Goal: Find specific page/section: Find specific page/section

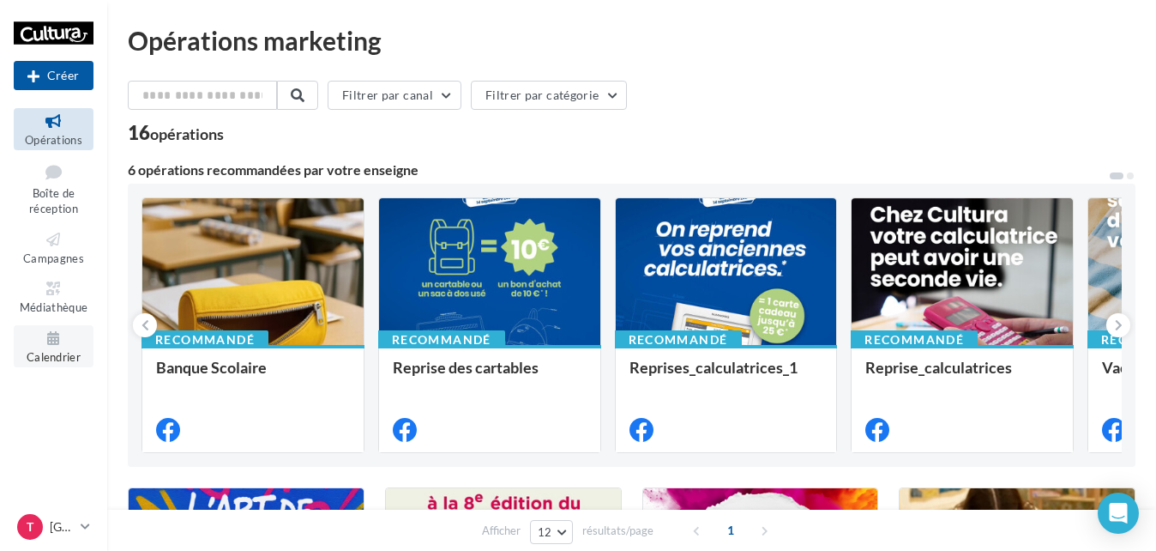
click at [52, 337] on icon at bounding box center [53, 339] width 69 height 20
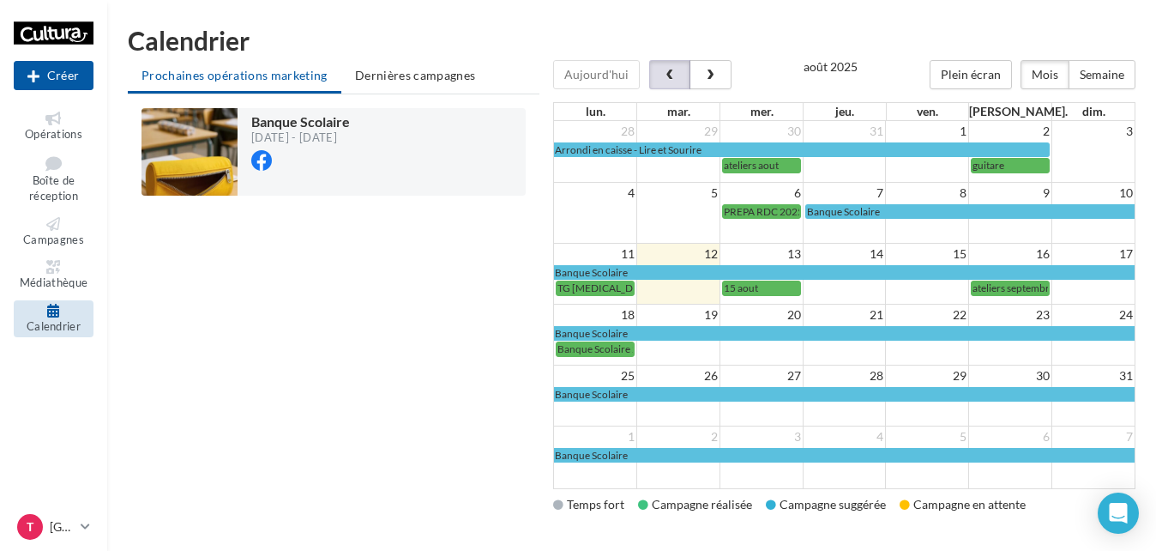
click at [676, 75] on button "button" at bounding box center [669, 74] width 41 height 29
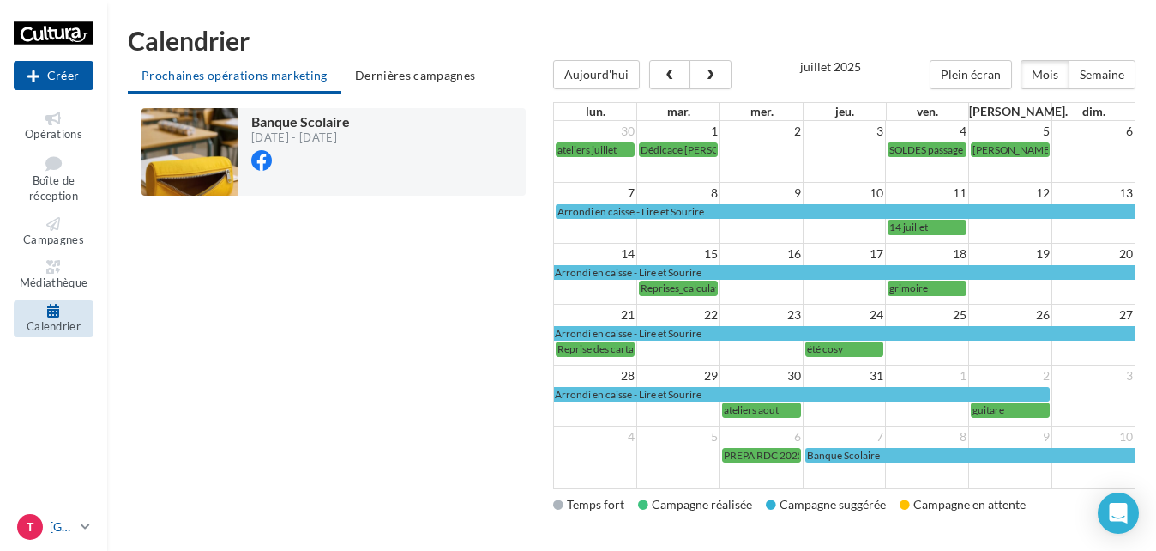
click at [76, 529] on link "T Terville [EMAIL_ADDRESS][DOMAIN_NAME]" at bounding box center [54, 526] width 80 height 33
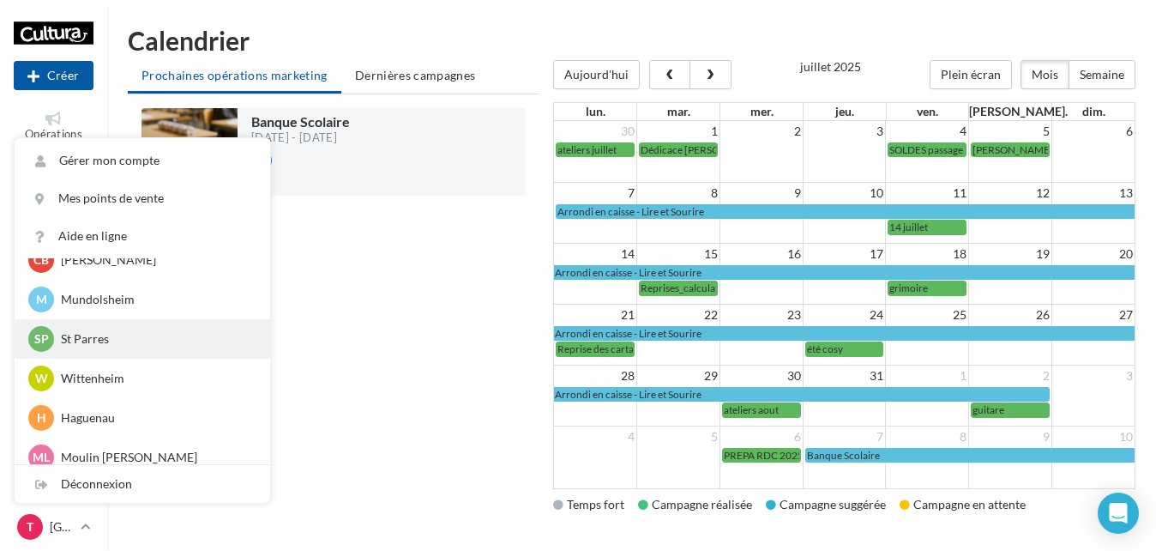
scroll to position [343, 0]
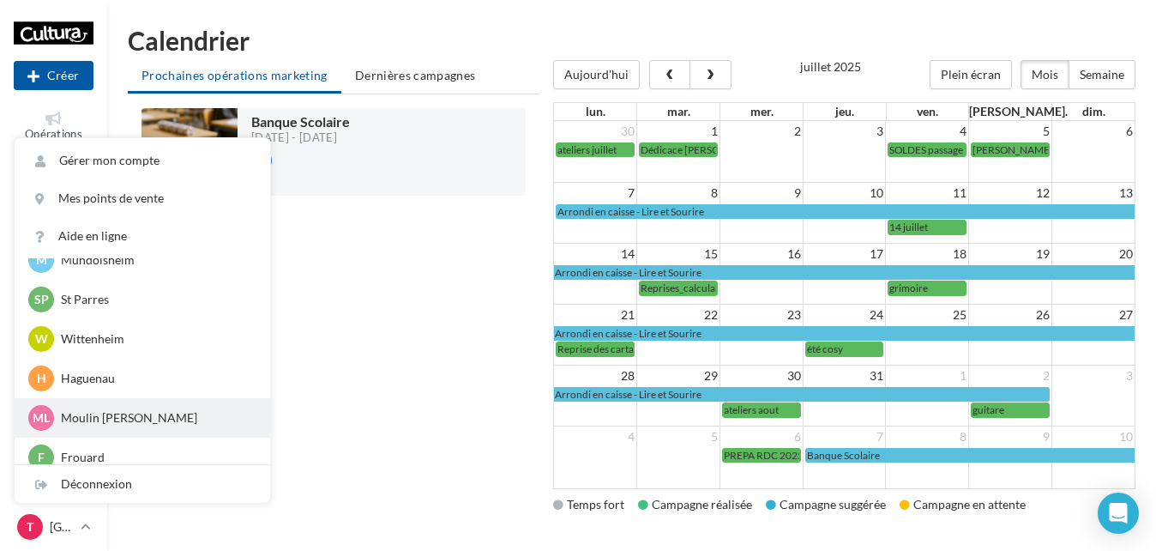
click at [110, 417] on p "Moulin [PERSON_NAME]" at bounding box center [155, 417] width 189 height 17
